Goal: Information Seeking & Learning: Learn about a topic

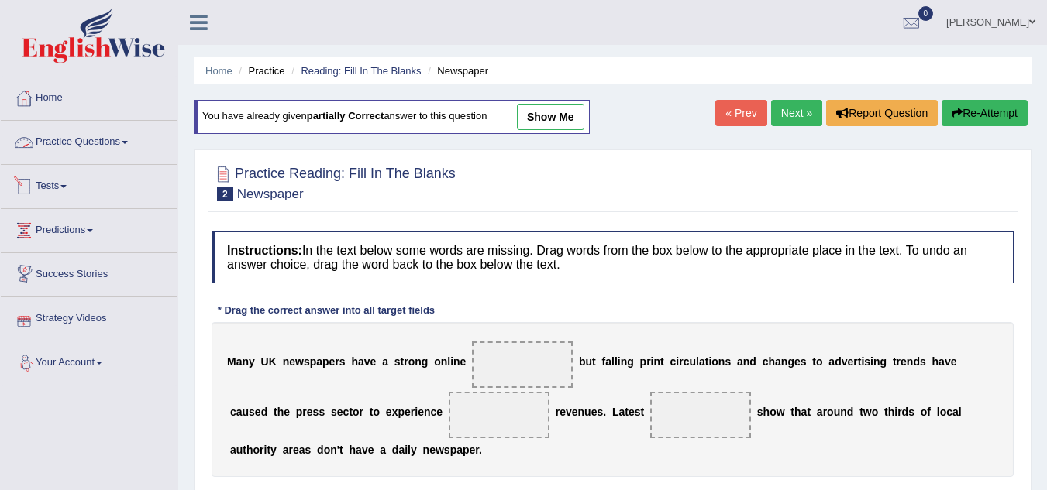
click at [105, 141] on link "Practice Questions" at bounding box center [89, 140] width 177 height 39
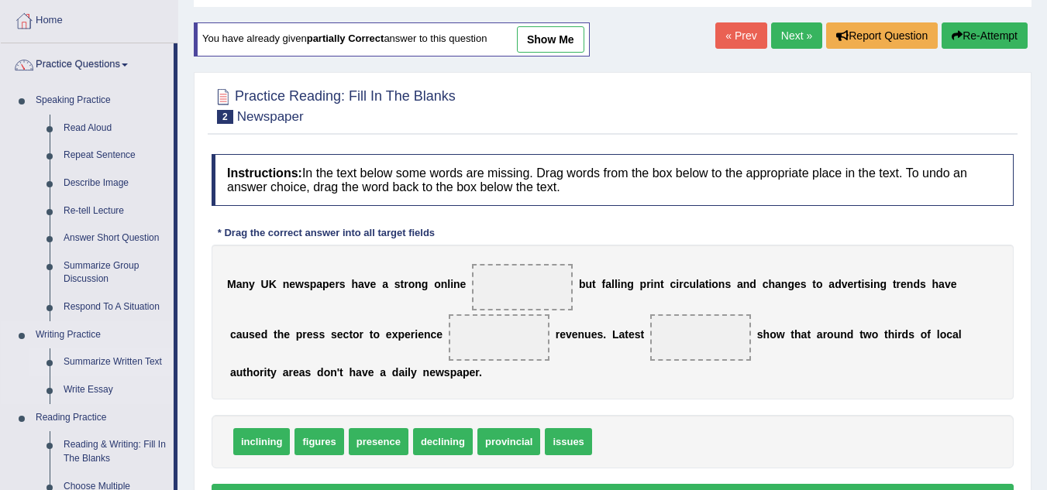
scroll to position [155, 0]
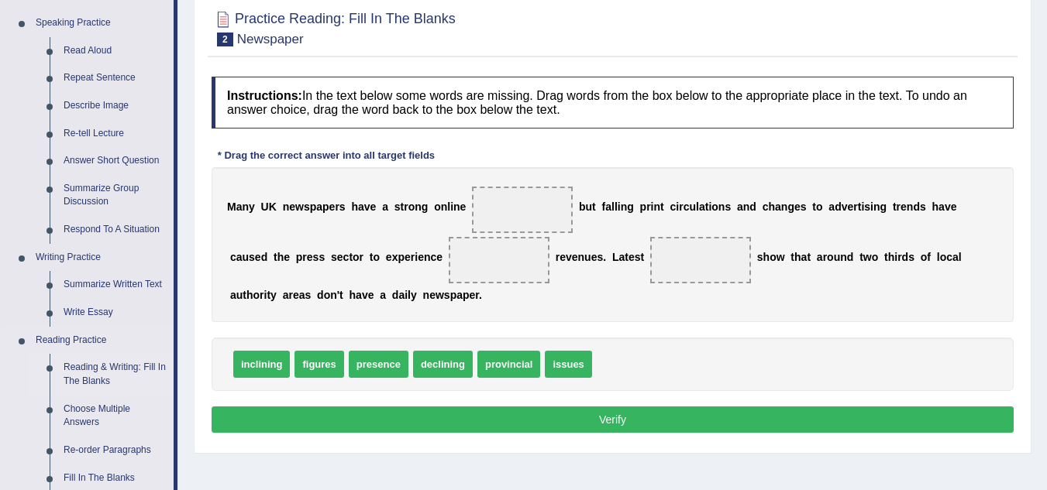
click at [118, 370] on link "Reading & Writing: Fill In The Blanks" at bounding box center [115, 374] width 117 height 41
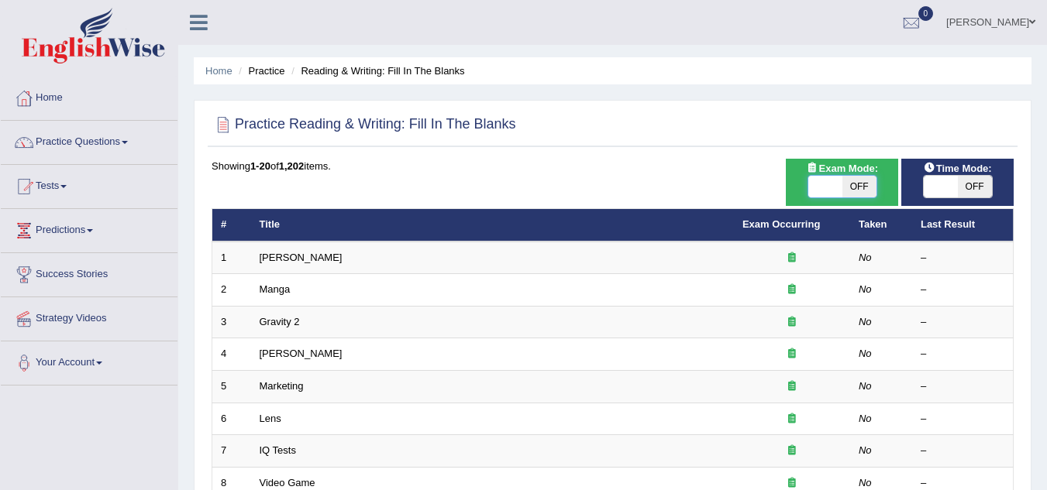
click at [823, 185] on span at bounding box center [825, 187] width 34 height 22
checkbox input "true"
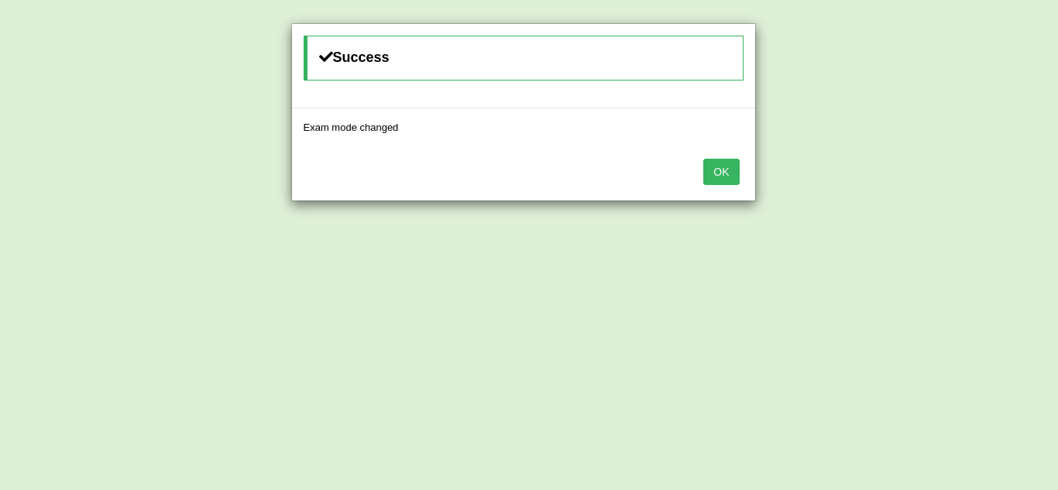
click at [726, 182] on button "OK" at bounding box center [721, 172] width 36 height 26
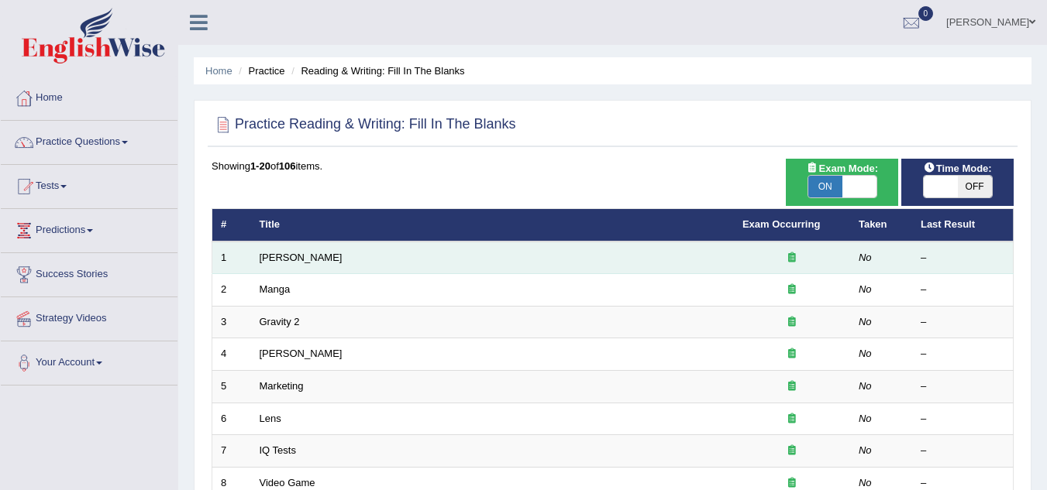
click at [303, 254] on td "Kennedy" at bounding box center [492, 258] width 483 height 33
click at [314, 261] on td "Kennedy" at bounding box center [492, 258] width 483 height 33
click at [277, 253] on link "Kennedy" at bounding box center [300, 258] width 83 height 12
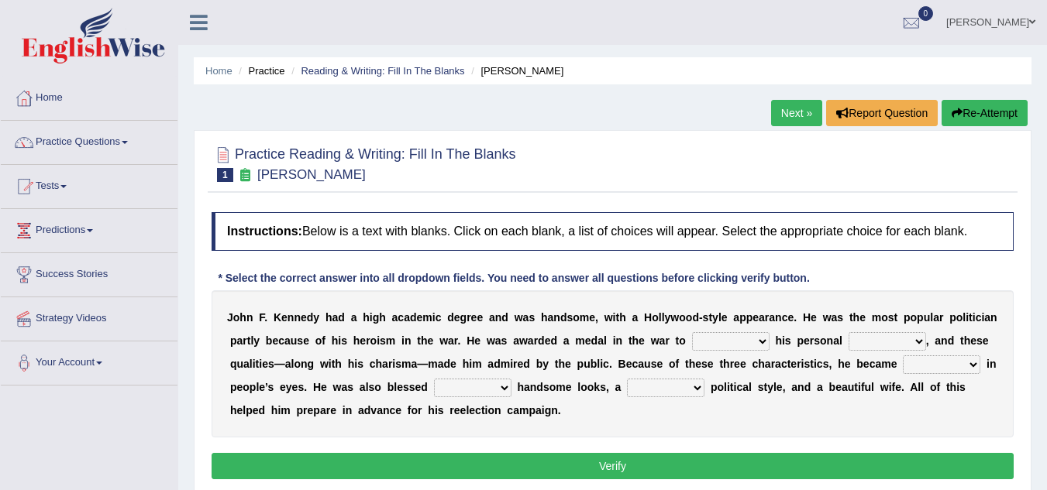
scroll to position [77, 0]
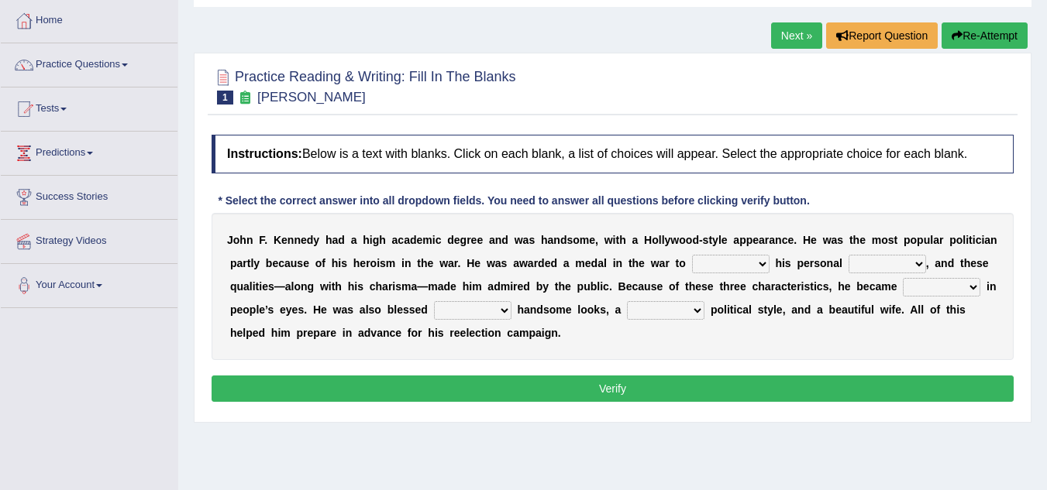
click at [761, 259] on select "prove show evidence upthrow" at bounding box center [730, 264] width 77 height 19
click at [919, 266] on select "passion courage charm liking" at bounding box center [886, 264] width 77 height 19
click at [762, 262] on select "prove show evidence upthrow" at bounding box center [730, 264] width 77 height 19
select select "show"
click at [692, 255] on select "prove show evidence upthrow" at bounding box center [730, 264] width 77 height 19
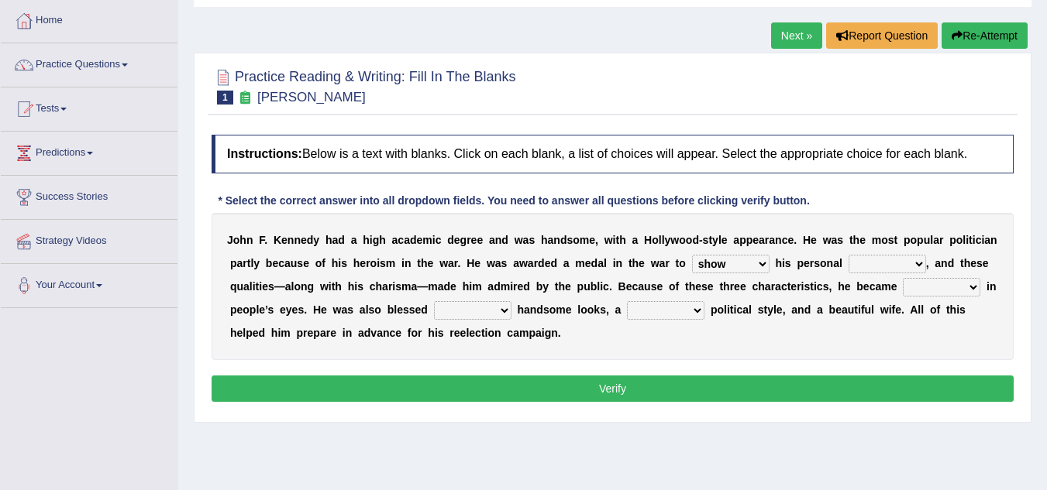
click at [909, 263] on select "passion courage charm liking" at bounding box center [886, 264] width 77 height 19
select select "passion"
click at [848, 255] on select "passion courage charm liking" at bounding box center [886, 264] width 77 height 19
click at [974, 288] on select "iconic ironic identical impotent" at bounding box center [940, 287] width 77 height 19
select select "iconic"
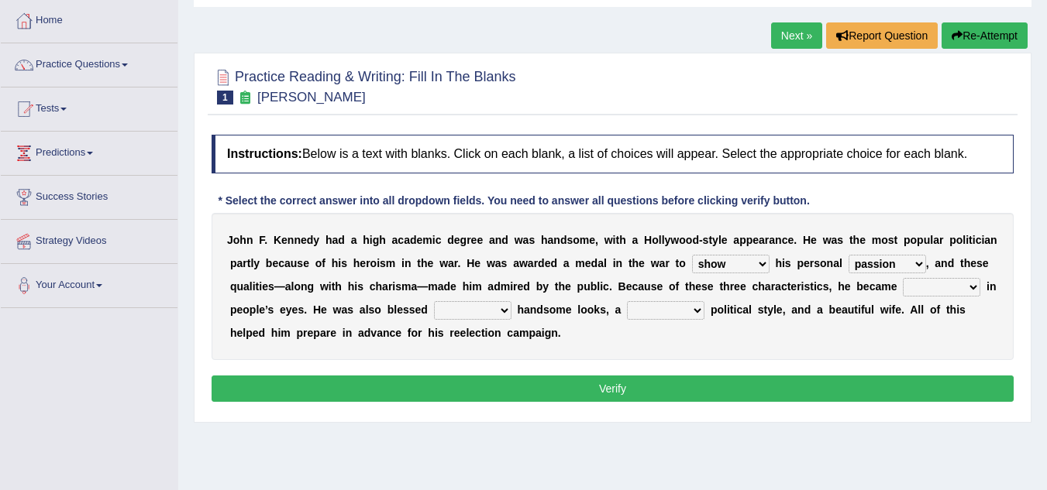
click at [902, 278] on select "iconic ironic identical impotent" at bounding box center [940, 287] width 77 height 19
click at [502, 308] on select "with in upon to" at bounding box center [472, 310] width 77 height 19
select select "with"
click at [434, 301] on select "with in upon to" at bounding box center [472, 310] width 77 height 19
click at [507, 307] on select "with in upon to" at bounding box center [472, 310] width 77 height 19
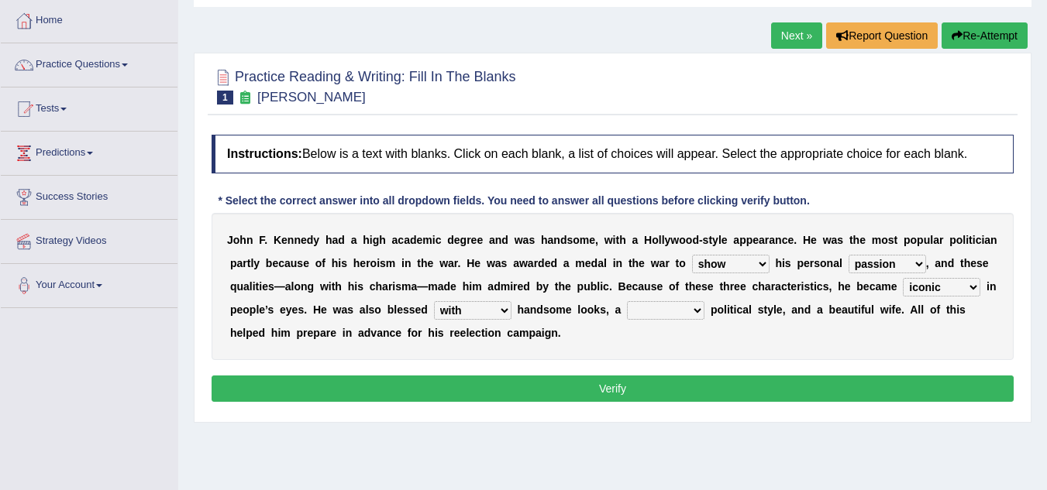
click at [699, 308] on select "mending mends mended mend" at bounding box center [665, 310] width 77 height 19
select select "mending"
click at [627, 301] on select "mending mends mended mend" at bounding box center [665, 310] width 77 height 19
click at [551, 383] on button "Verify" at bounding box center [612, 389] width 802 height 26
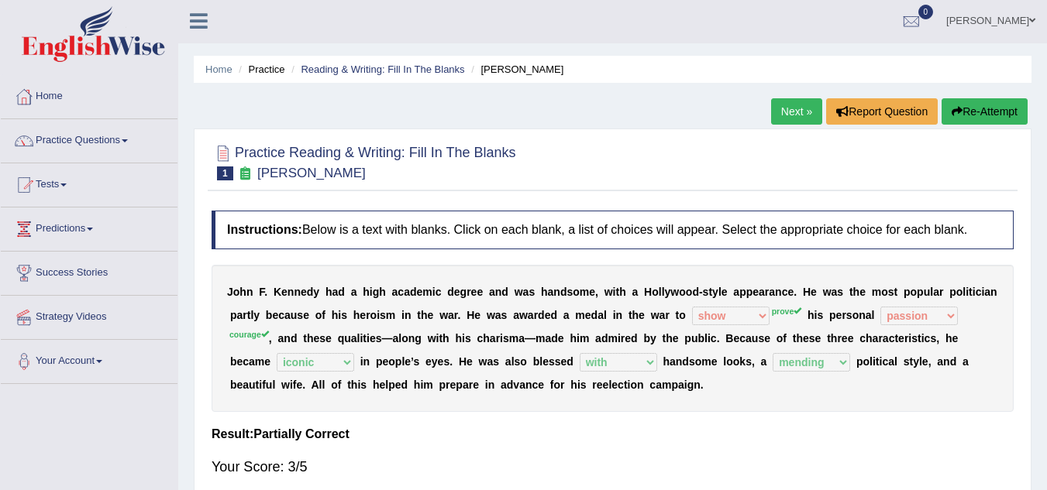
scroll to position [0, 0]
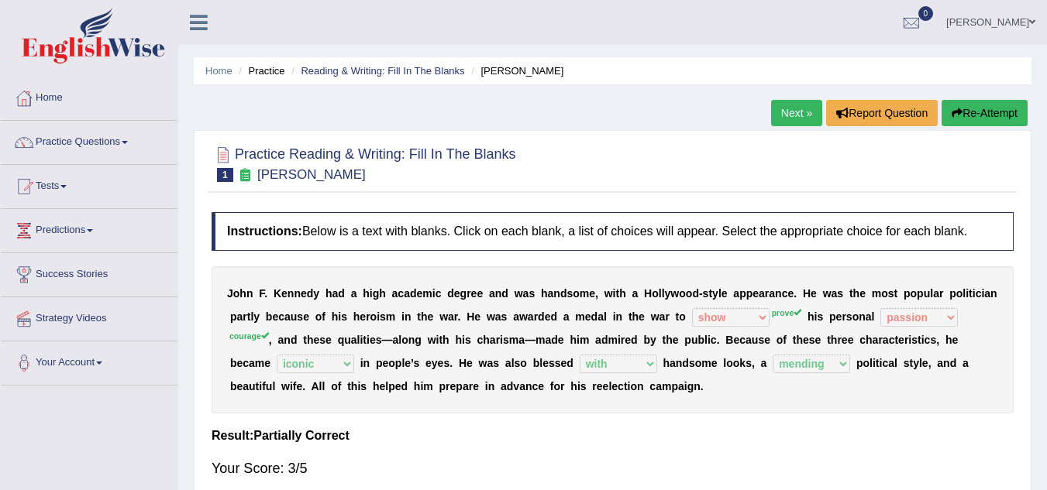
click at [800, 111] on link "Next »" at bounding box center [796, 113] width 51 height 26
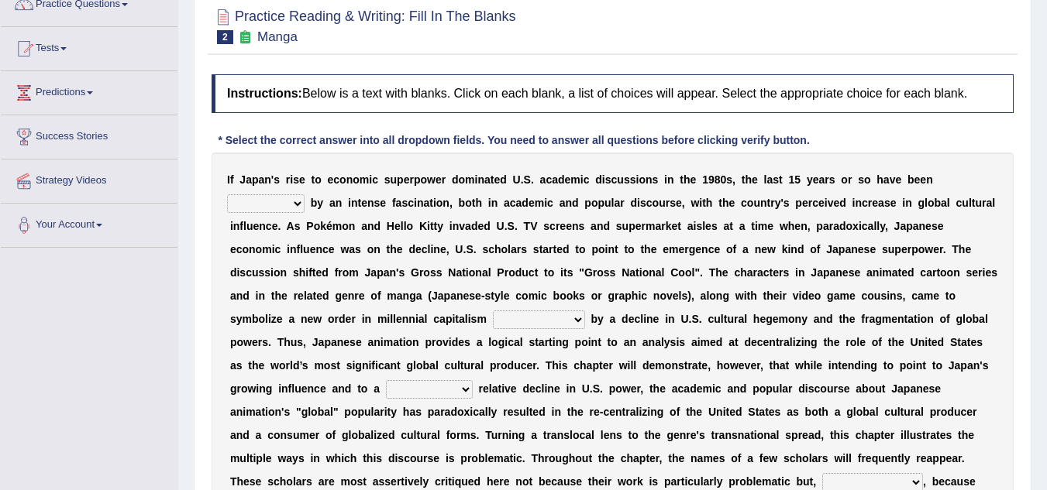
scroll to position [155, 0]
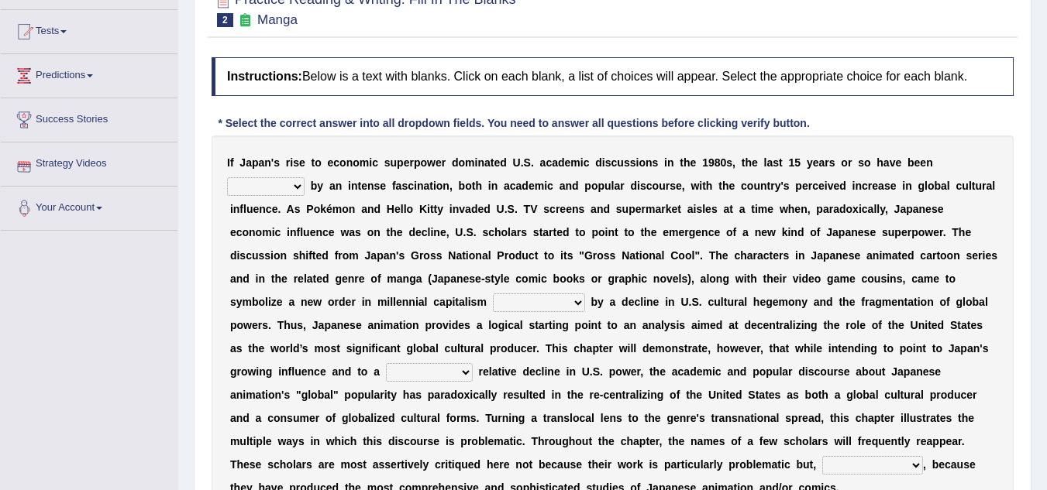
click at [296, 183] on select "marked dedicated made inspired" at bounding box center [265, 186] width 77 height 19
select select "inspired"
click at [227, 177] on select "marked dedicated made inspired" at bounding box center [265, 186] width 77 height 19
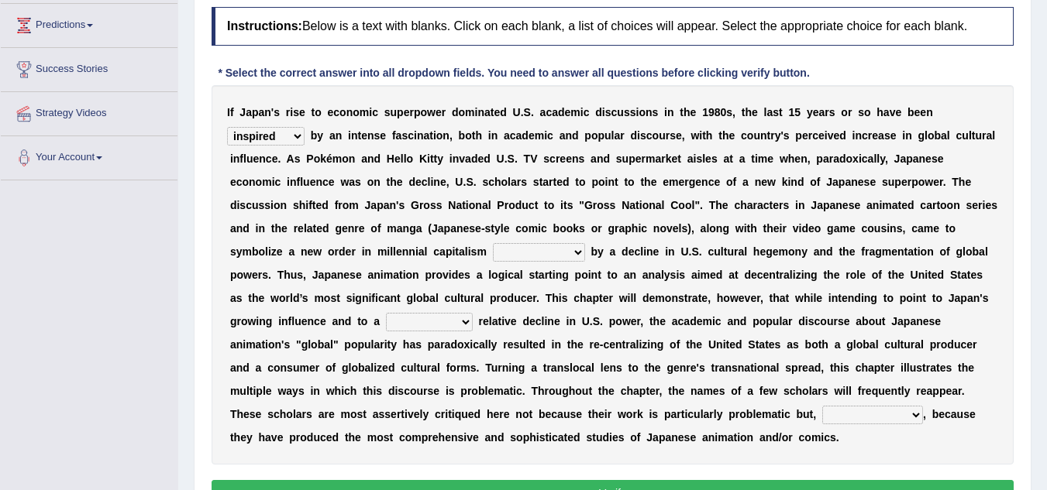
scroll to position [232, 0]
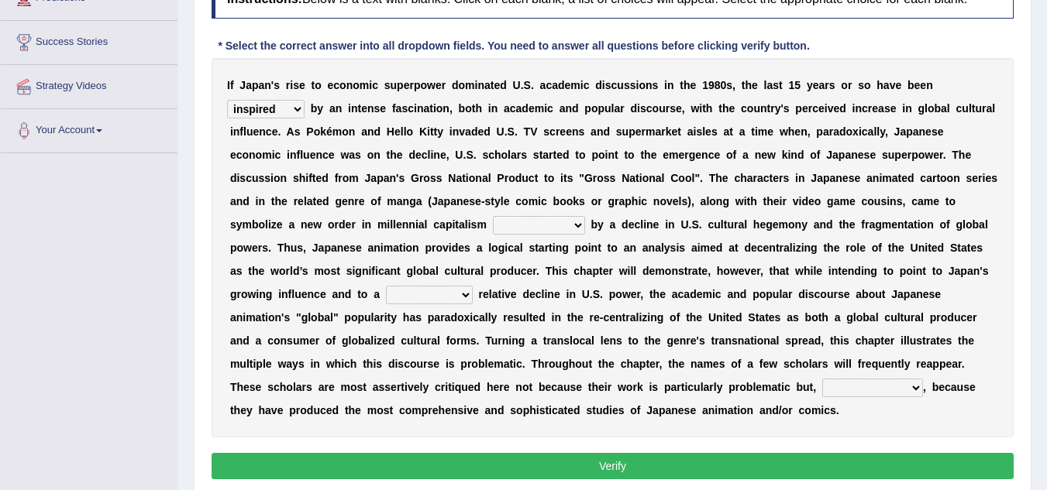
click at [577, 304] on div "I f J a p a n ' s r i s e t o e c o n o m i c s u p e r p o w e r d o m i n a t…" at bounding box center [612, 248] width 802 height 380
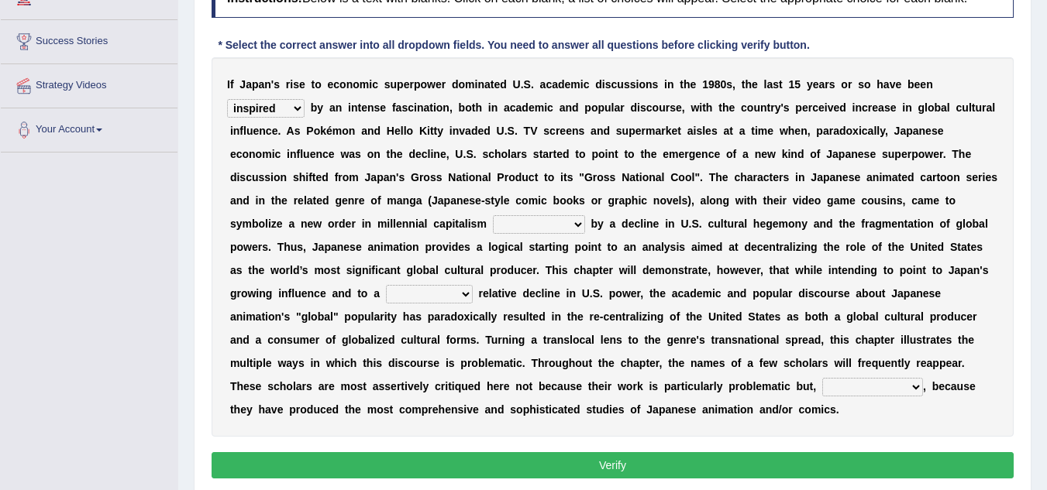
scroll to position [234, 0]
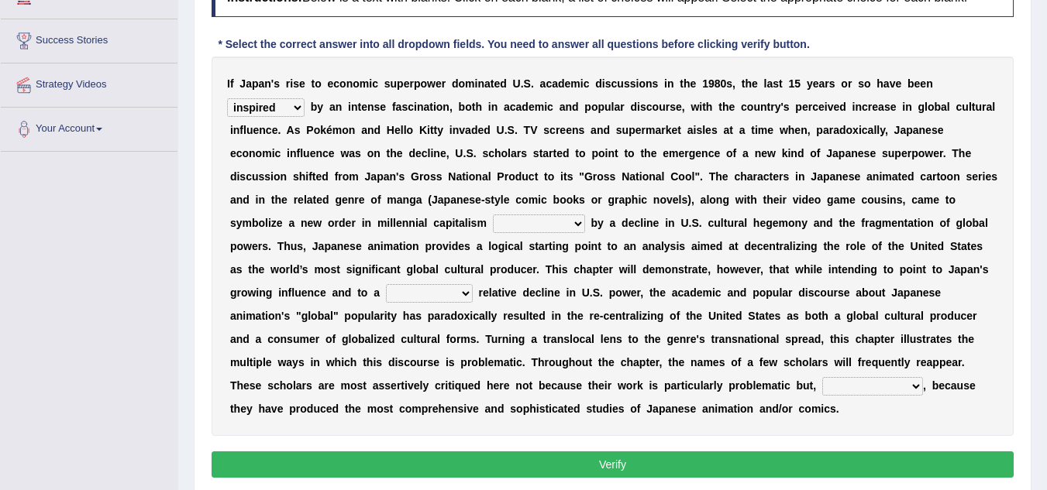
click at [577, 224] on select "pocessed characterized opposed tangled" at bounding box center [539, 224] width 92 height 19
select select "opposed"
click at [493, 215] on select "pocessed characterized opposed tangled" at bounding box center [539, 224] width 92 height 19
click at [473, 287] on b at bounding box center [476, 293] width 6 height 12
click at [466, 289] on select "concomitant discrete proportional legitimate" at bounding box center [429, 293] width 87 height 19
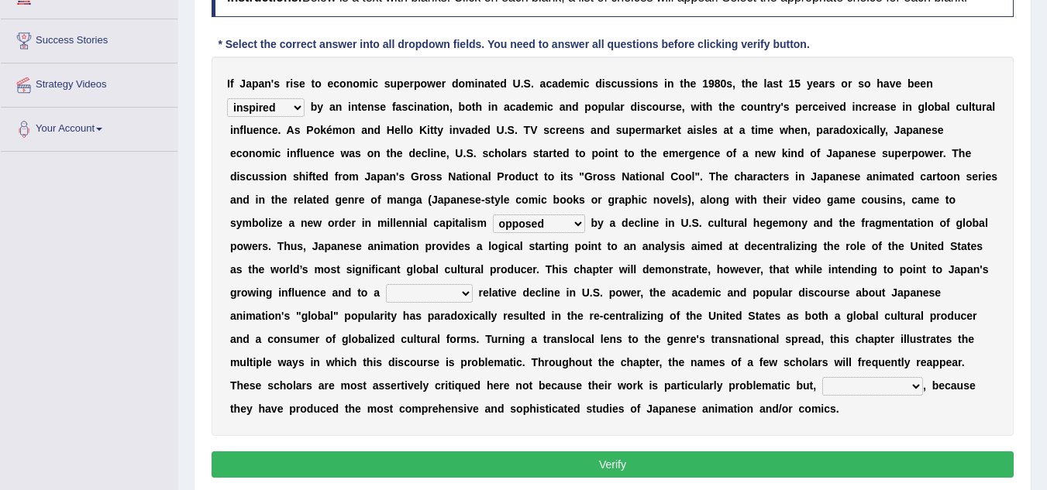
click at [576, 220] on select "pocessed characterized opposed tangled" at bounding box center [539, 224] width 92 height 19
click at [679, 225] on b at bounding box center [678, 223] width 6 height 12
click at [462, 294] on select "concomitant discrete proportional legitimate" at bounding box center [429, 293] width 87 height 19
click at [386, 284] on select "concomitant discrete proportional legitimate" at bounding box center [429, 293] width 87 height 19
click at [464, 294] on select "concomitant discrete proportional legitimate" at bounding box center [429, 293] width 87 height 19
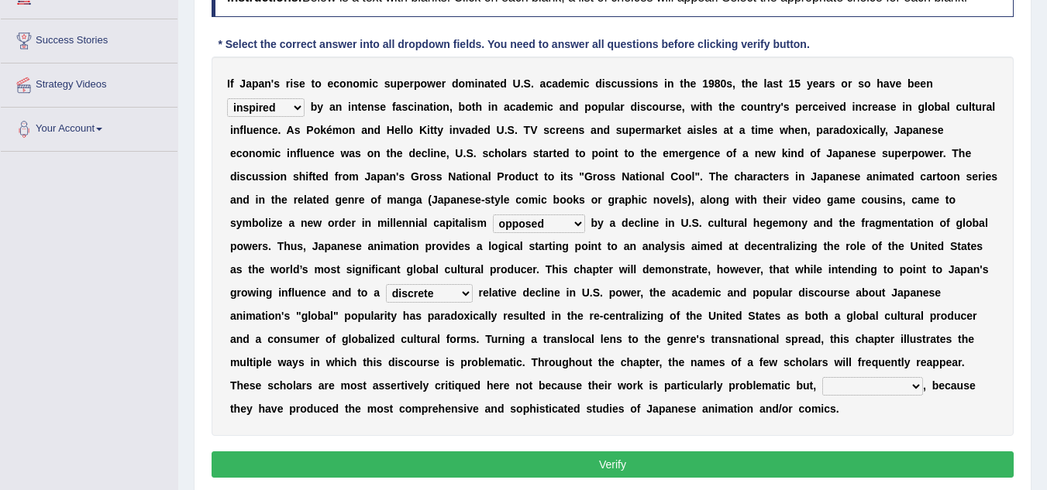
select select "legitimate"
click at [386, 284] on select "concomitant discrete proportional legitimate" at bounding box center [429, 293] width 87 height 19
click at [920, 384] on select "however on the contrary in addition on the whole" at bounding box center [872, 386] width 101 height 19
click at [1005, 366] on div "I f J a p a n ' s r i s e t o e c o n o m i c s u p e r p o w e r d o m i n a t…" at bounding box center [612, 247] width 802 height 380
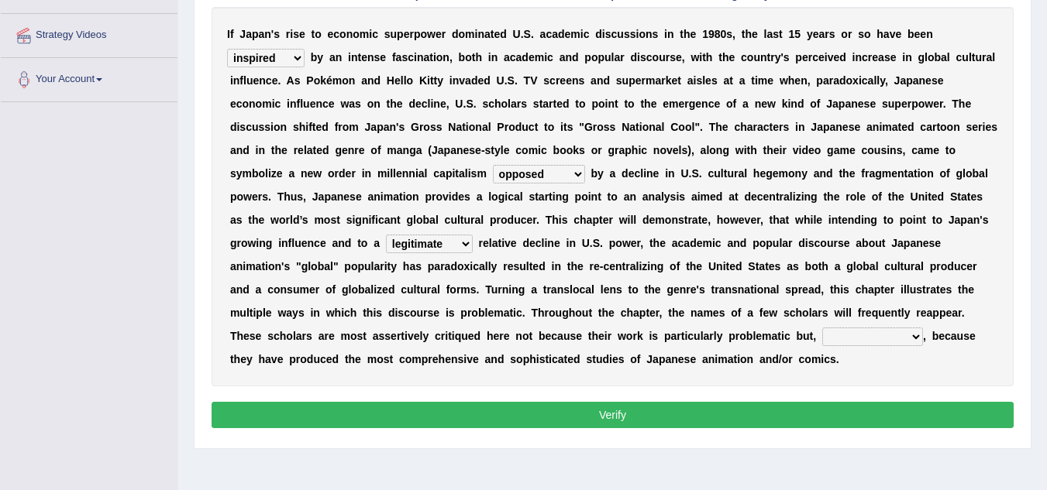
scroll to position [311, 0]
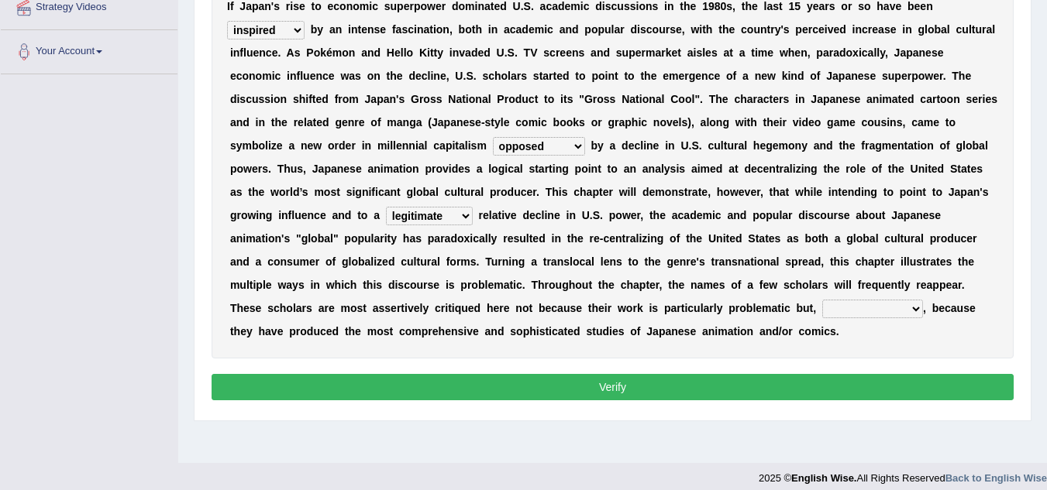
click at [917, 304] on select "however on the contrary in addition on the whole" at bounding box center [872, 309] width 101 height 19
select select "however"
click at [822, 300] on select "however on the contrary in addition on the whole" at bounding box center [872, 309] width 101 height 19
click at [820, 383] on button "Verify" at bounding box center [612, 387] width 802 height 26
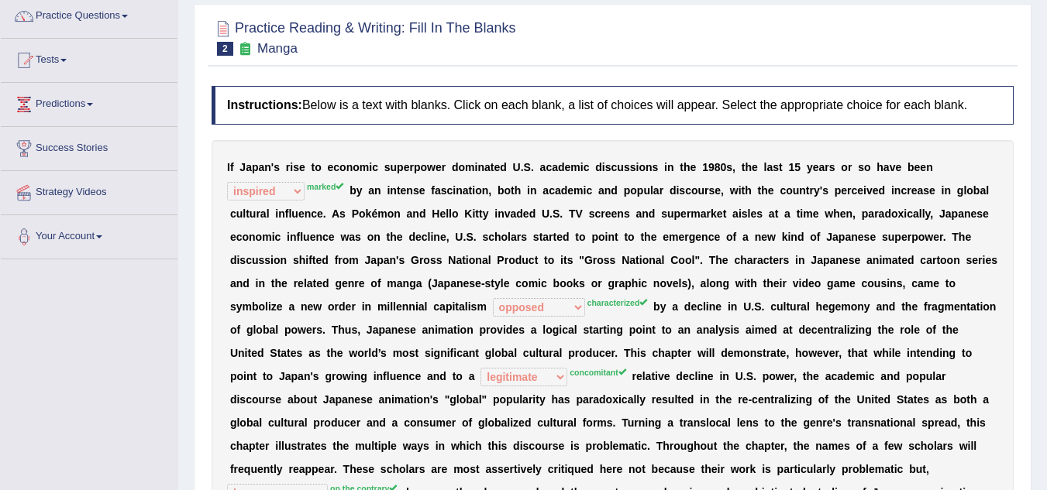
scroll to position [0, 0]
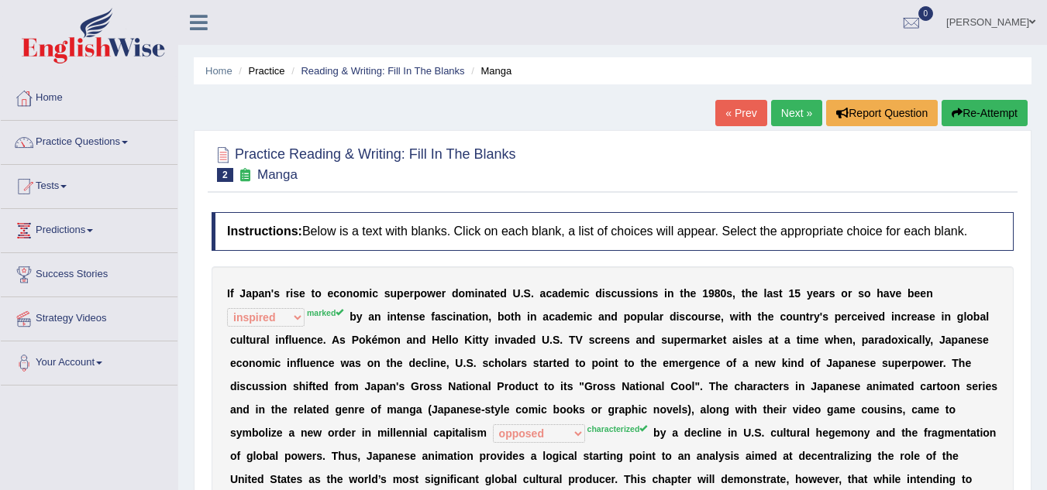
click at [789, 105] on link "Next »" at bounding box center [796, 113] width 51 height 26
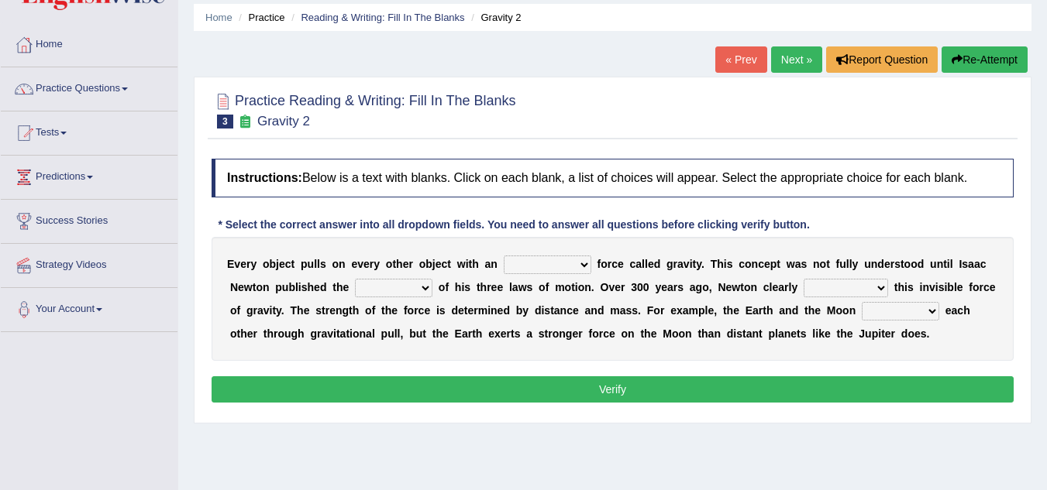
scroll to position [77, 0]
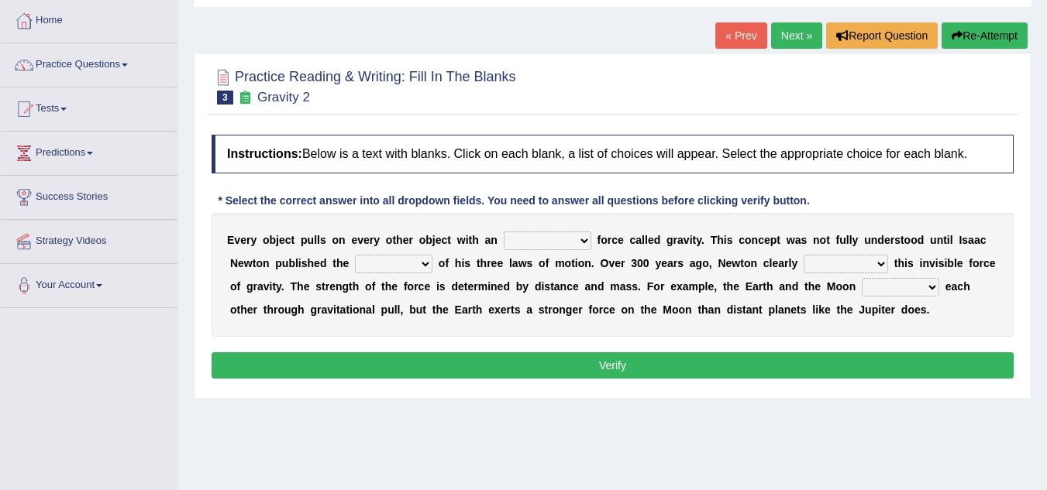
click at [586, 239] on select "invisible unknown unbelievable inconsistent" at bounding box center [547, 241] width 88 height 19
select select "invisible"
click at [503, 232] on select "invisible unknown unbelievable inconsistent" at bounding box center [547, 241] width 88 height 19
click at [423, 260] on select "concept theory method argument" at bounding box center [393, 264] width 77 height 19
select select "argument"
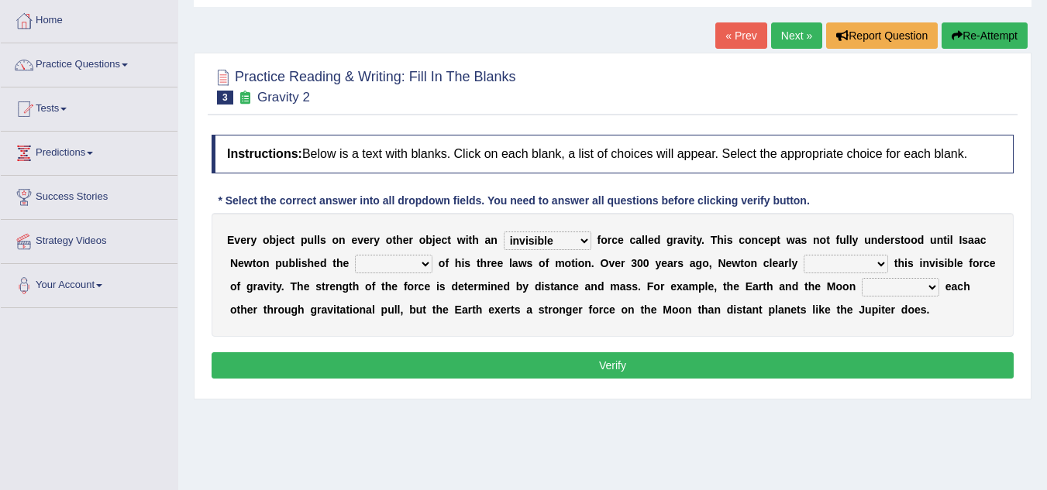
click at [355, 255] on select "concept theory method argument" at bounding box center [393, 264] width 77 height 19
click at [879, 260] on select "explained undermined overturned realized" at bounding box center [845, 264] width 84 height 19
select select "explained"
click at [803, 255] on select "explained undermined overturned realized" at bounding box center [845, 264] width 84 height 19
click at [930, 285] on select "affect spin evade span" at bounding box center [899, 287] width 77 height 19
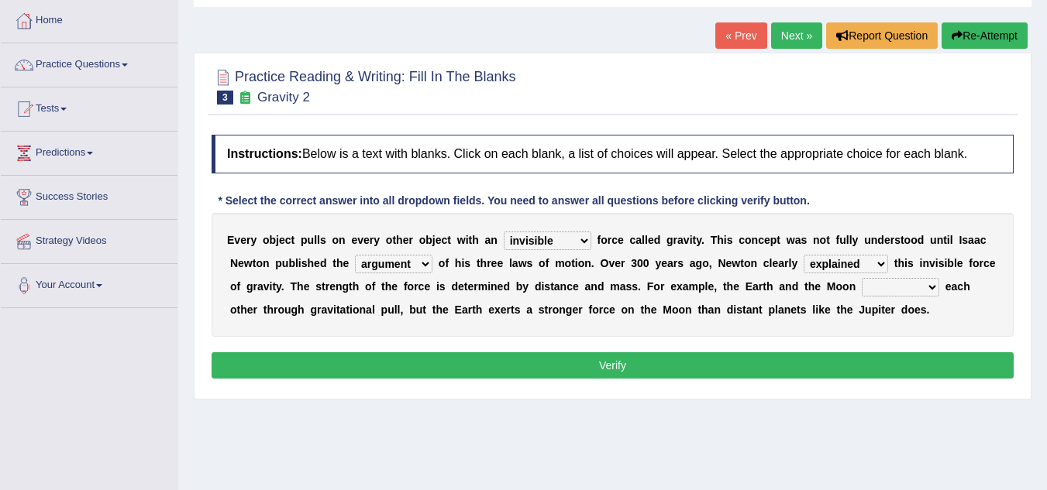
drag, startPoint x: 981, startPoint y: 222, endPoint x: 984, endPoint y: 234, distance: 12.8
click at [984, 234] on div "E v e r y o b j e c t p u l l s o n e v e r y o t h e r o b j e c t w i t h a n…" at bounding box center [612, 275] width 802 height 124
click at [933, 283] on select "affect spin evade span" at bounding box center [899, 287] width 77 height 19
select select "evade"
click at [861, 278] on select "affect spin evade span" at bounding box center [899, 287] width 77 height 19
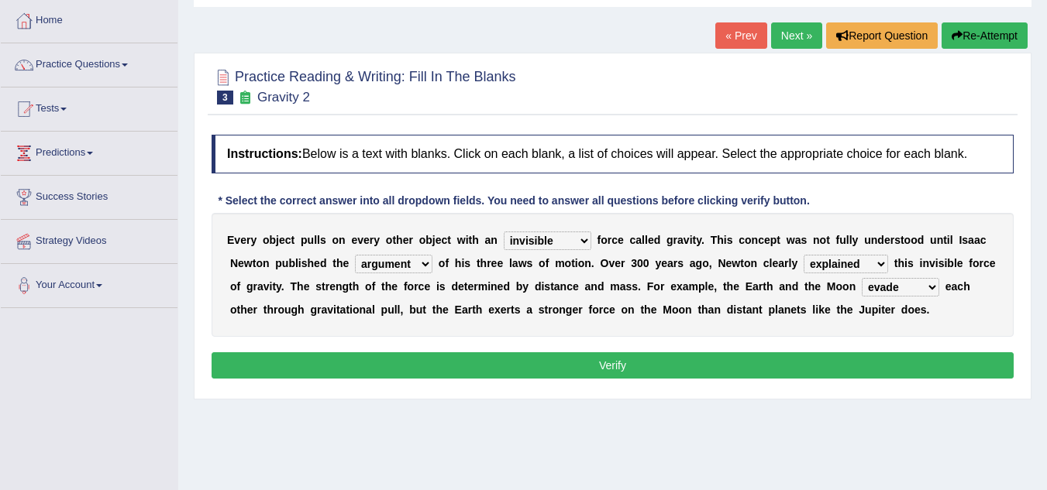
click at [709, 357] on button "Verify" at bounding box center [612, 365] width 802 height 26
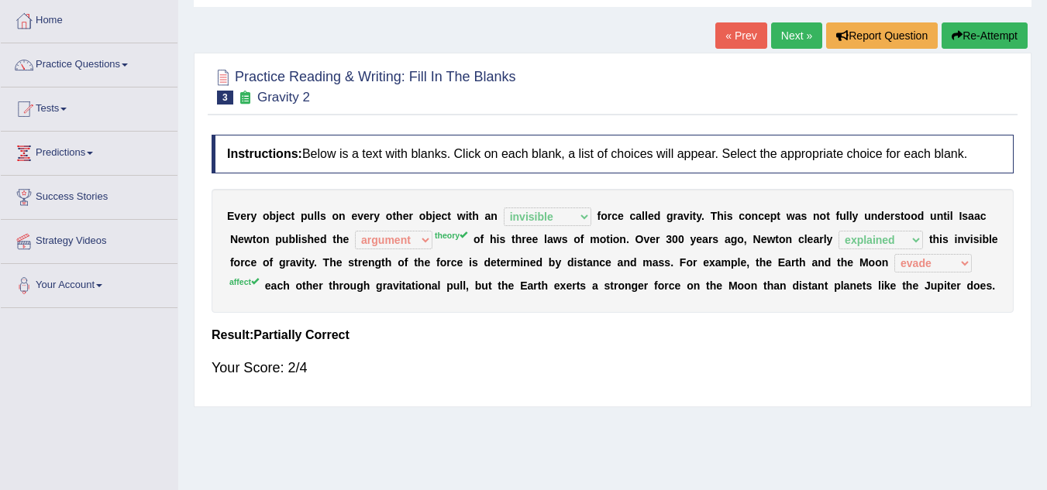
click at [785, 38] on link "Next »" at bounding box center [796, 35] width 51 height 26
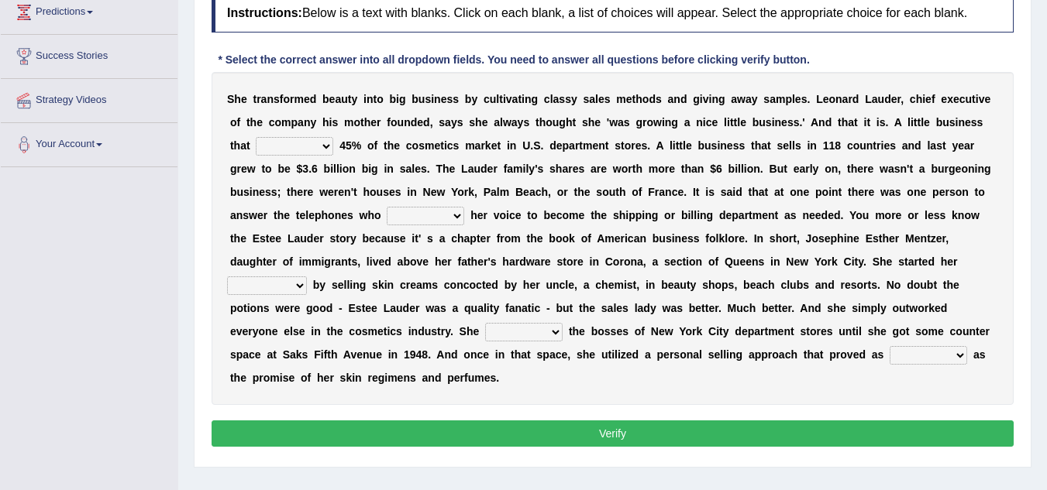
scroll to position [232, 0]
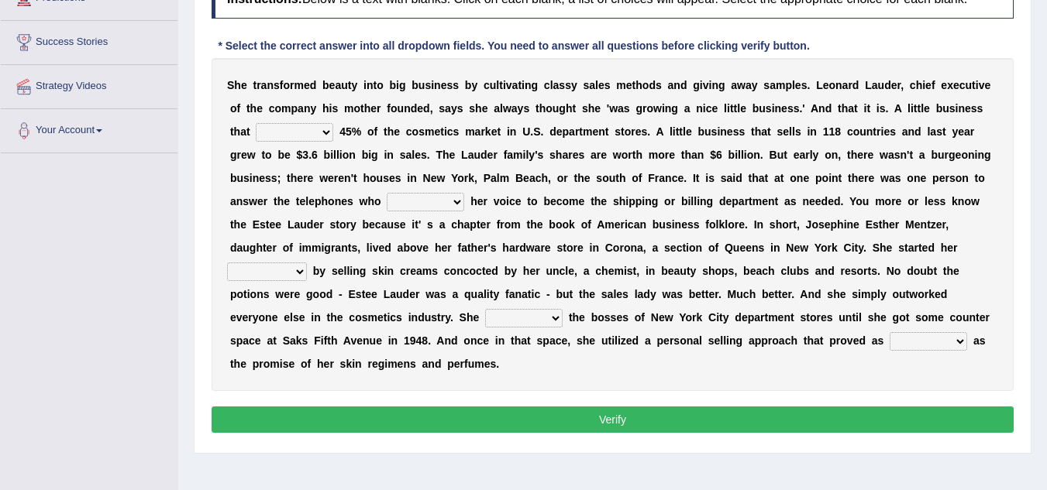
click at [328, 133] on select "has controls makes maintains" at bounding box center [294, 132] width 77 height 19
click at [517, 195] on b "e" at bounding box center [518, 201] width 6 height 12
click at [320, 118] on div "S h e t r a n s f o r m e d b e a u t y i n t o b i g b u s i n e s s b y c u l…" at bounding box center [612, 224] width 802 height 333
click at [325, 131] on select "has controls makes maintains" at bounding box center [294, 132] width 77 height 19
select select "has"
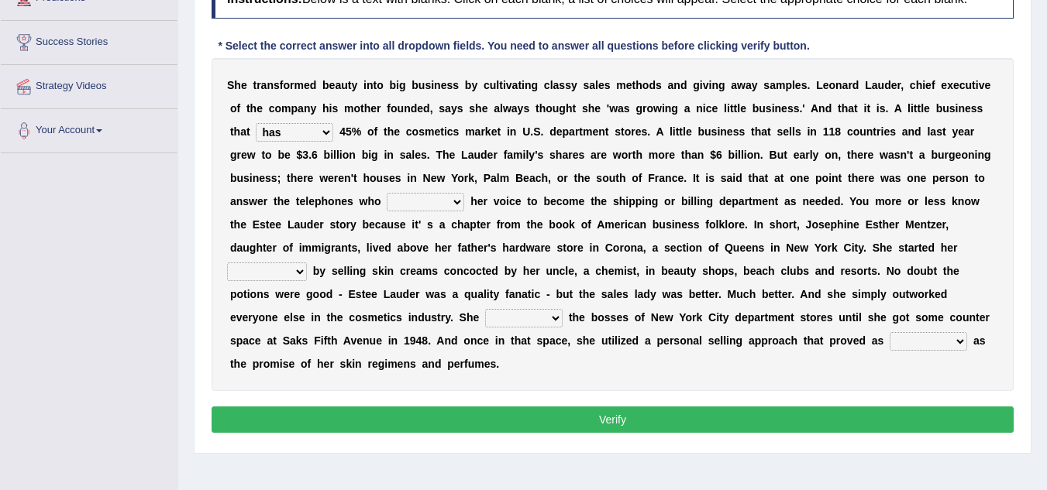
click at [256, 123] on select "has controls makes maintains" at bounding box center [294, 132] width 77 height 19
click at [459, 199] on select "switched changed raised used" at bounding box center [425, 202] width 77 height 19
click at [555, 173] on b at bounding box center [554, 178] width 6 height 12
click at [458, 201] on select "switched changed raised used" at bounding box center [425, 202] width 77 height 19
select select "used"
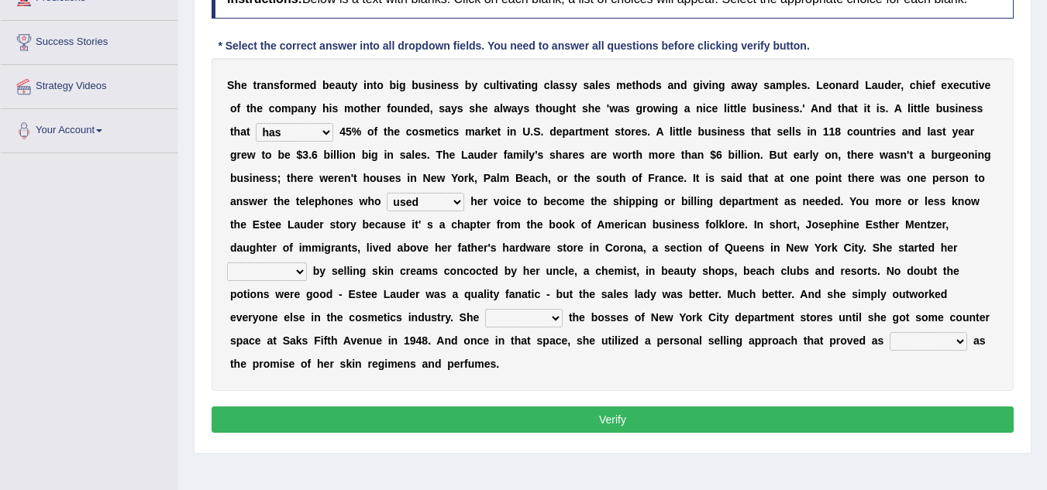
click at [387, 193] on select "switched changed raised used" at bounding box center [425, 202] width 77 height 19
click at [298, 273] on select "job institute companion enterprise" at bounding box center [267, 272] width 80 height 19
click at [162, 300] on div "Toggle navigation Home Practice Questions Speaking Practice Read Aloud Repeat S…" at bounding box center [523, 171] width 1047 height 806
click at [301, 268] on select "job institute companion enterprise" at bounding box center [267, 272] width 80 height 19
select select "job"
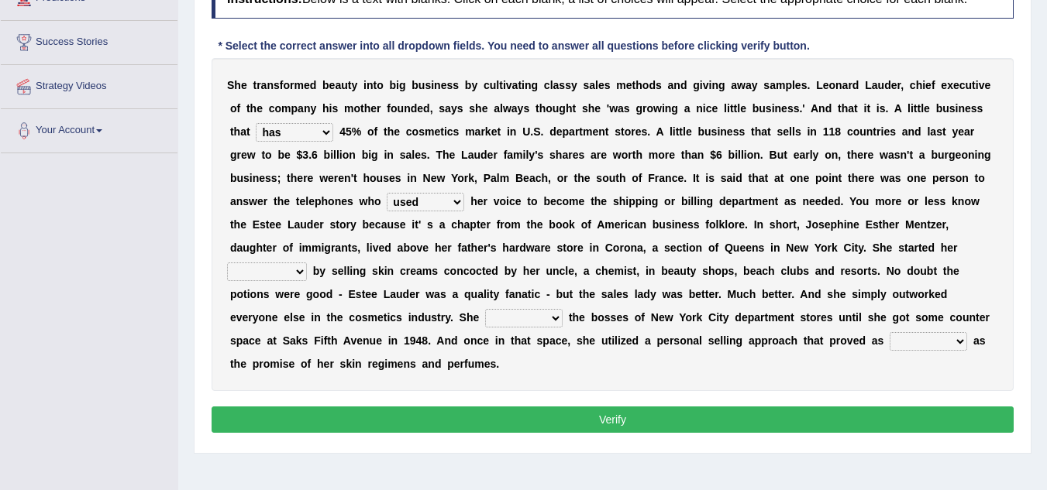
click at [227, 263] on select "job institute companion enterprise" at bounding box center [267, 272] width 80 height 19
click at [556, 321] on select "stated bridged stalked heaved" at bounding box center [523, 318] width 77 height 19
click at [485, 309] on select "stated bridged stalked heaved" at bounding box center [523, 318] width 77 height 19
click at [555, 314] on select "stated bridged stalked heaved" at bounding box center [523, 318] width 77 height 19
select select "heaved"
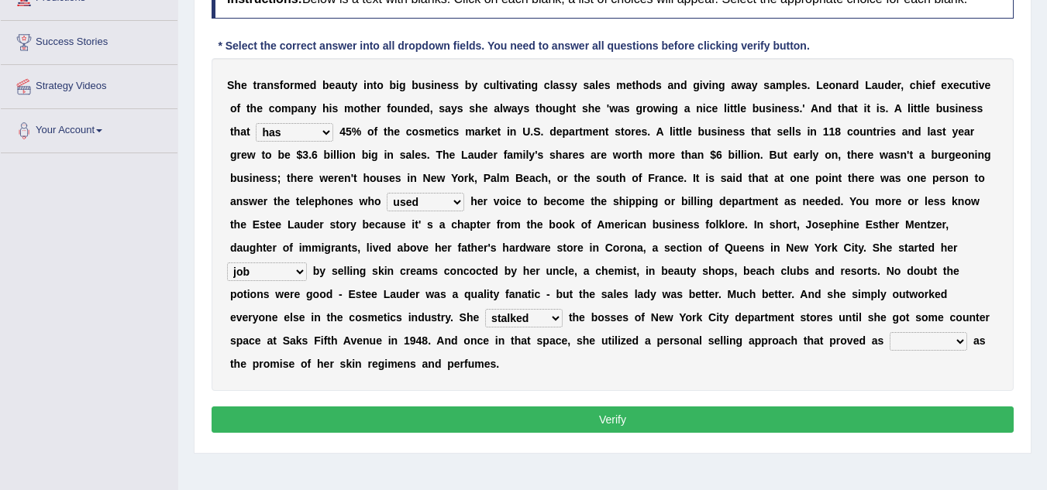
click at [485, 309] on select "stated bridged stalked heaved" at bounding box center [523, 318] width 77 height 19
click at [963, 341] on select "potent ruthless potential expensive" at bounding box center [927, 341] width 77 height 19
select select "potential"
click at [889, 332] on select "potent ruthless potential expensive" at bounding box center [927, 341] width 77 height 19
click at [821, 422] on button "Verify" at bounding box center [612, 420] width 802 height 26
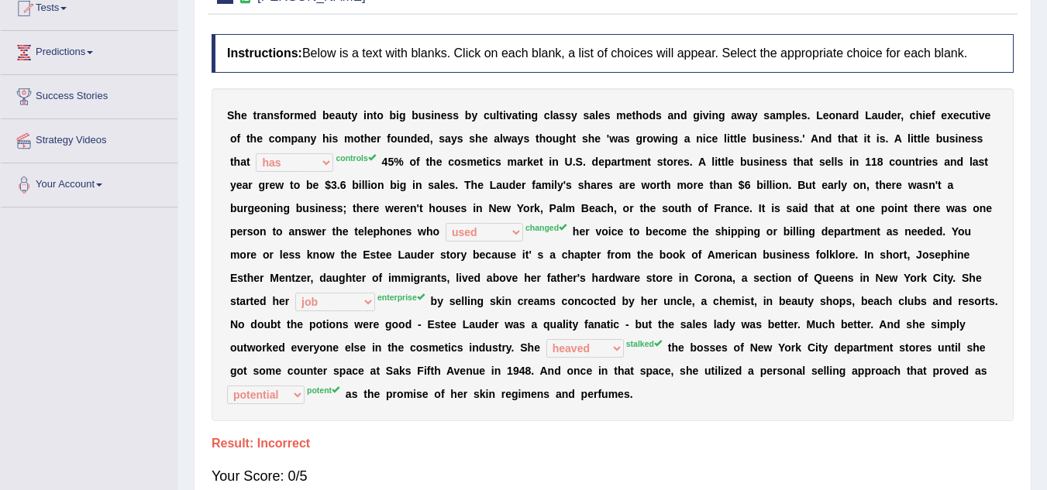
scroll to position [155, 0]
